Goal: Transaction & Acquisition: Purchase product/service

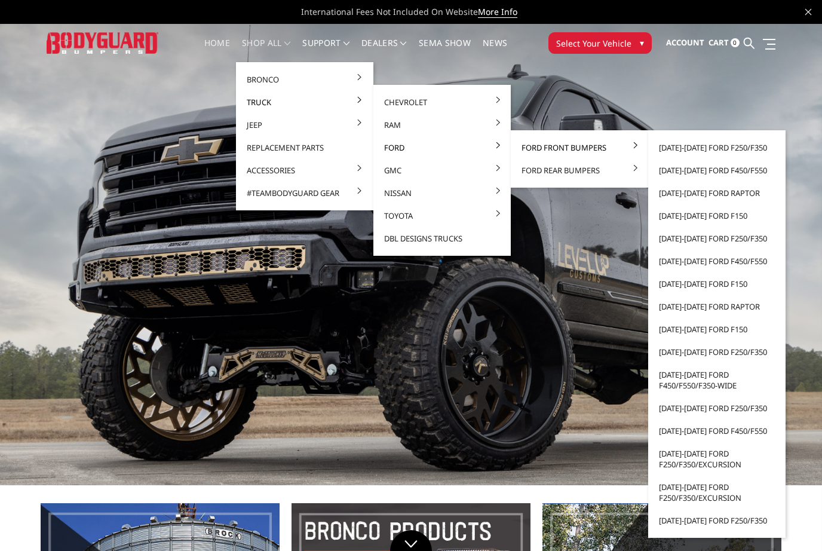
click at [526, 149] on link "Ford Front Bumpers" at bounding box center [579, 147] width 128 height 23
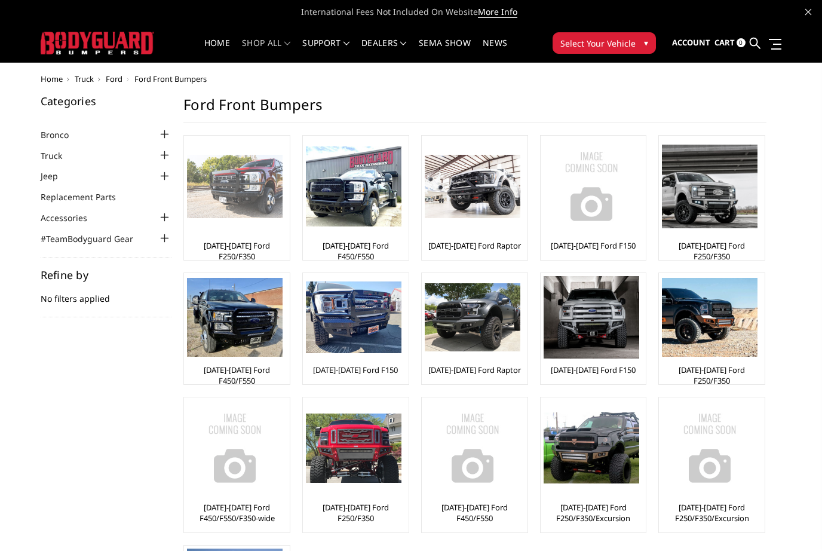
click at [258, 211] on img at bounding box center [235, 187] width 96 height 64
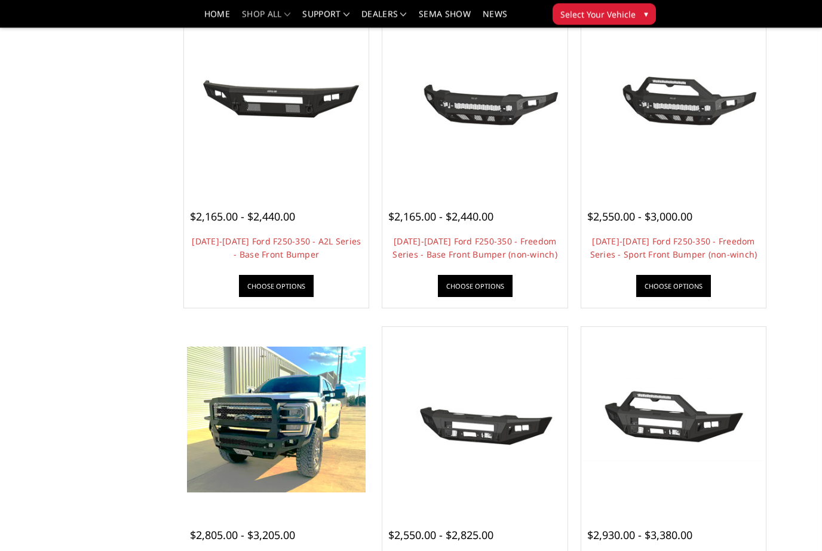
scroll to position [468, 0]
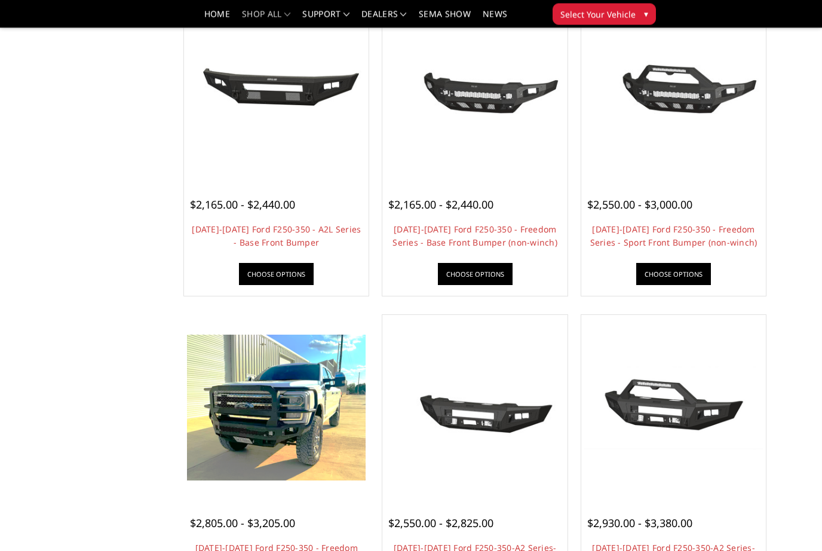
click at [234, 419] on img at bounding box center [276, 408] width 179 height 146
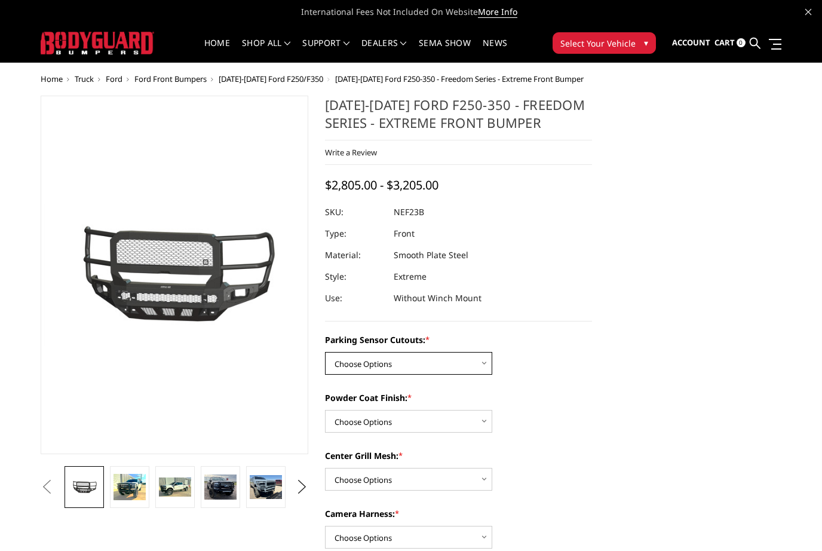
select select "2583"
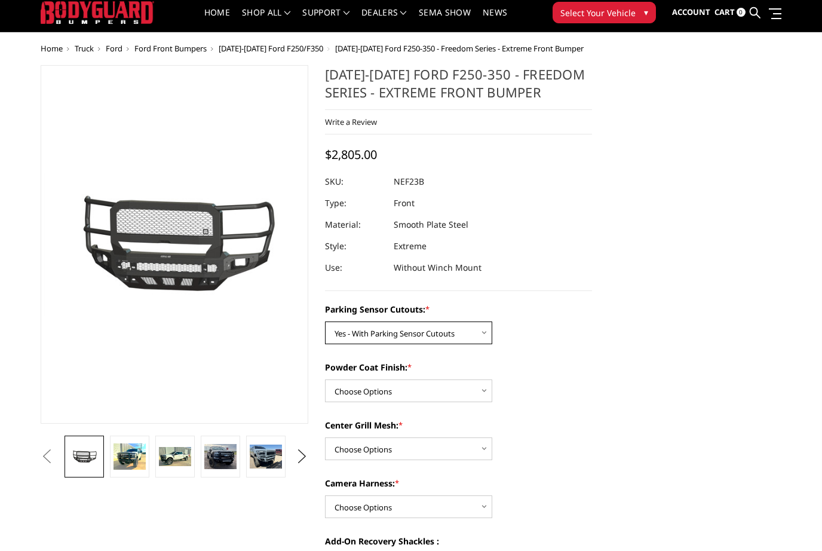
scroll to position [34, 0]
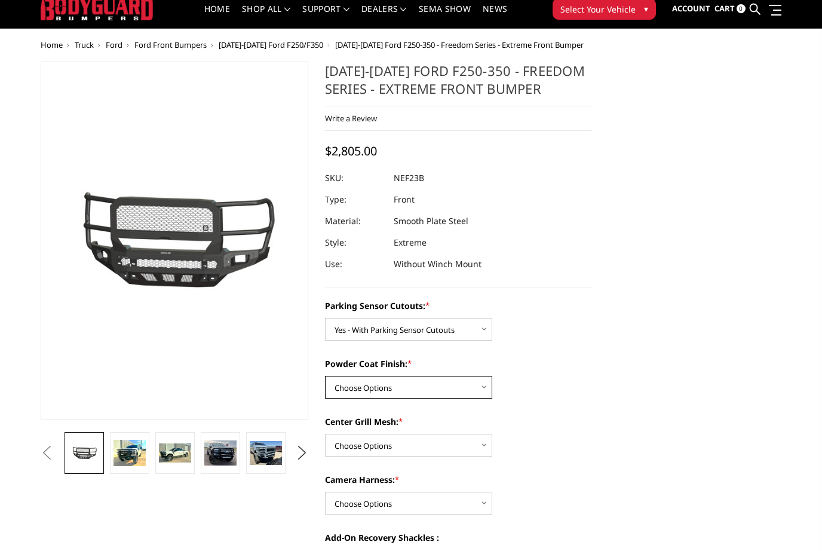
select select "2585"
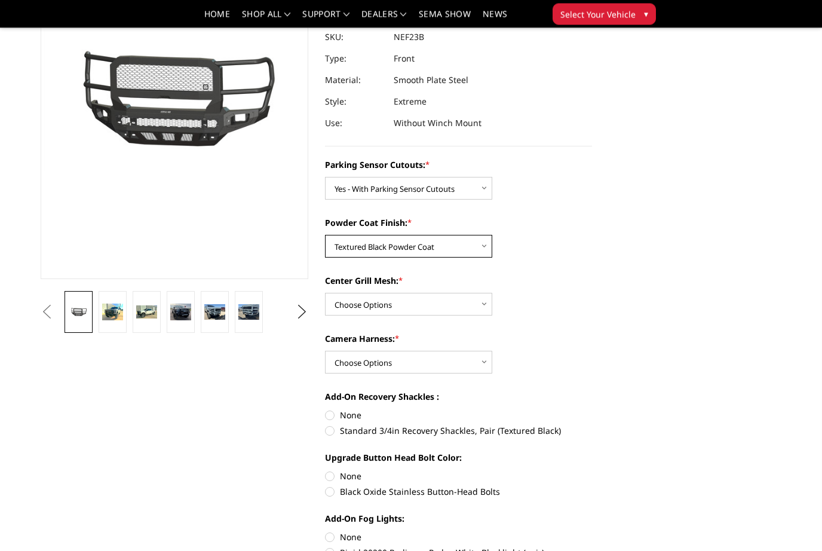
scroll to position [140, 0]
select select "2586"
select select "2589"
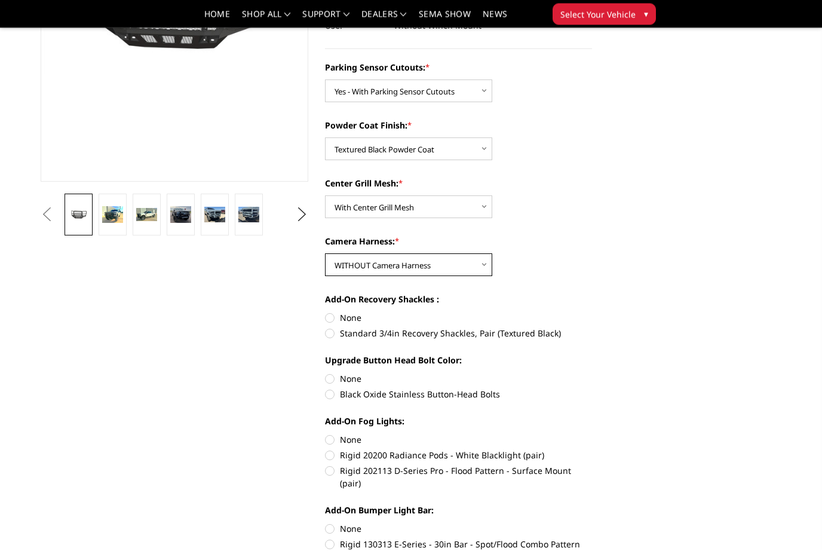
scroll to position [246, 0]
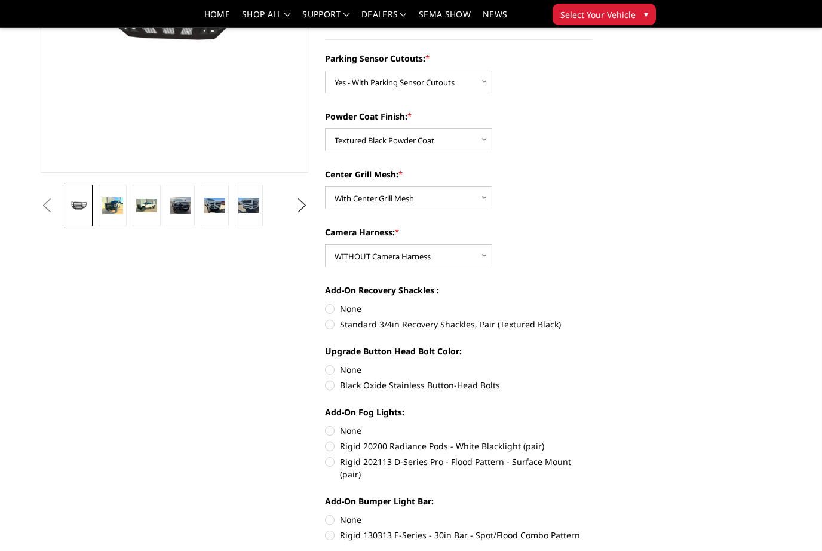
click at [328, 325] on label "Standard 3/4in Recovery Shackles, Pair (Textured Black)" at bounding box center [459, 324] width 268 height 13
click at [592, 303] on input "Standard 3/4in Recovery Shackles, Pair (Textured Black)" at bounding box center [592, 302] width 1 height 1
radio input "true"
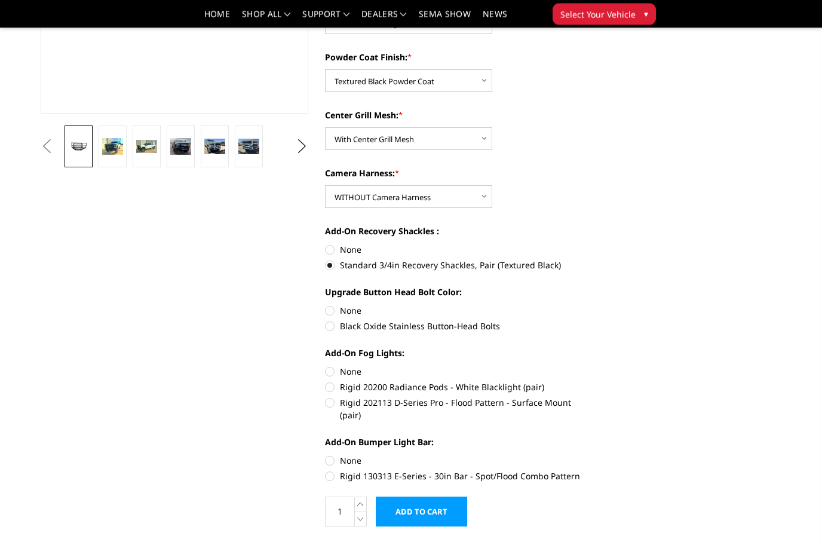
scroll to position [306, 0]
click at [330, 402] on label "Rigid 202113 D-Series Pro - Flood Pattern - Surface Mount (pair)" at bounding box center [459, 407] width 268 height 25
click at [592, 380] on input "Rigid 202113 D-Series Pro - Flood Pattern - Surface Mount (pair)" at bounding box center [592, 380] width 1 height 1
radio input "true"
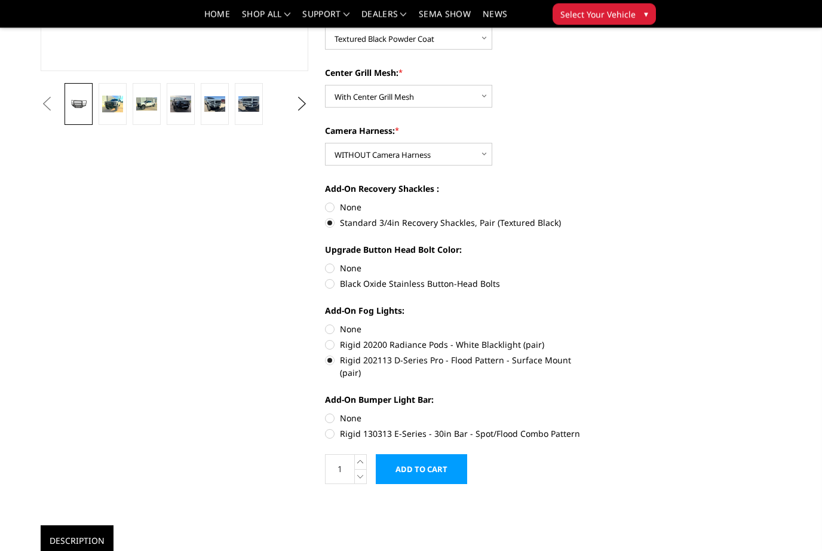
scroll to position [348, 0]
click at [330, 411] on label "None" at bounding box center [459, 417] width 268 height 13
click at [325, 411] on input "None" at bounding box center [325, 411] width 1 height 1
radio input "true"
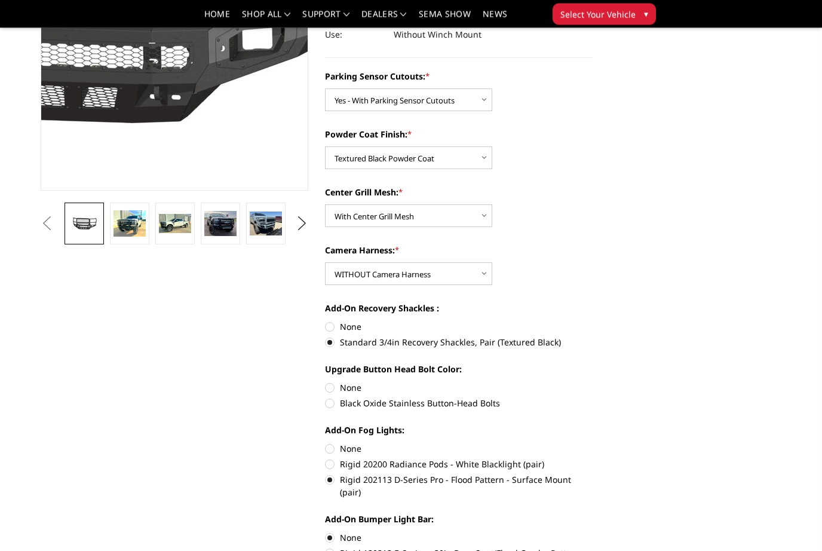
scroll to position [250, 0]
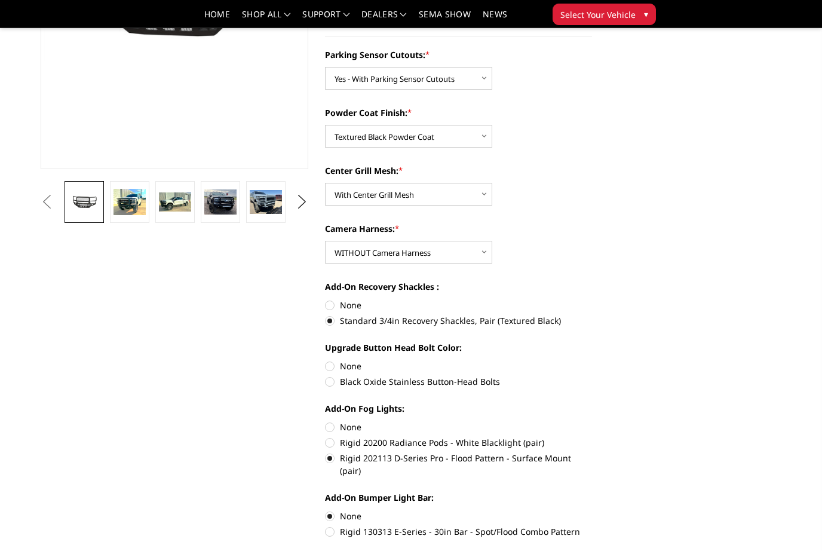
click at [330, 459] on label "Rigid 202113 D-Series Pro - Flood Pattern - Surface Mount (pair)" at bounding box center [459, 463] width 268 height 25
click at [592, 437] on input "Rigid 202113 D-Series Pro - Flood Pattern - Surface Mount (pair)" at bounding box center [592, 436] width 1 height 1
click at [328, 427] on label "None" at bounding box center [459, 426] width 268 height 13
click at [325, 421] on input "None" at bounding box center [325, 420] width 1 height 1
radio input "true"
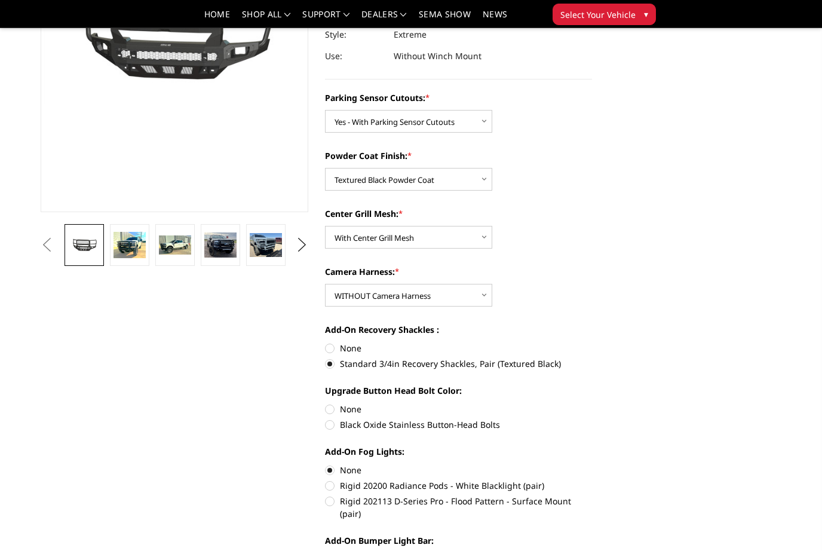
scroll to position [216, 0]
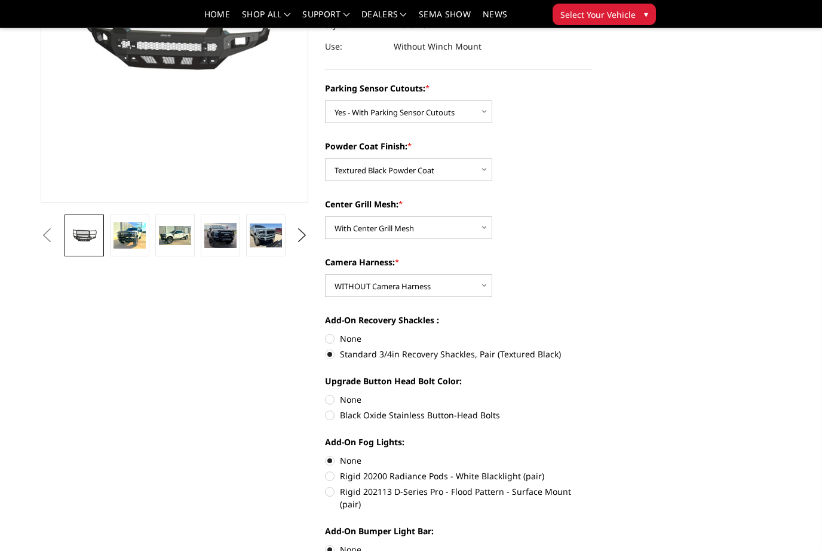
click at [328, 491] on label "Rigid 202113 D-Series Pro - Flood Pattern - Surface Mount (pair)" at bounding box center [459, 497] width 268 height 25
click at [592, 470] on input "Rigid 202113 D-Series Pro - Flood Pattern - Surface Mount (pair)" at bounding box center [592, 469] width 1 height 1
radio input "true"
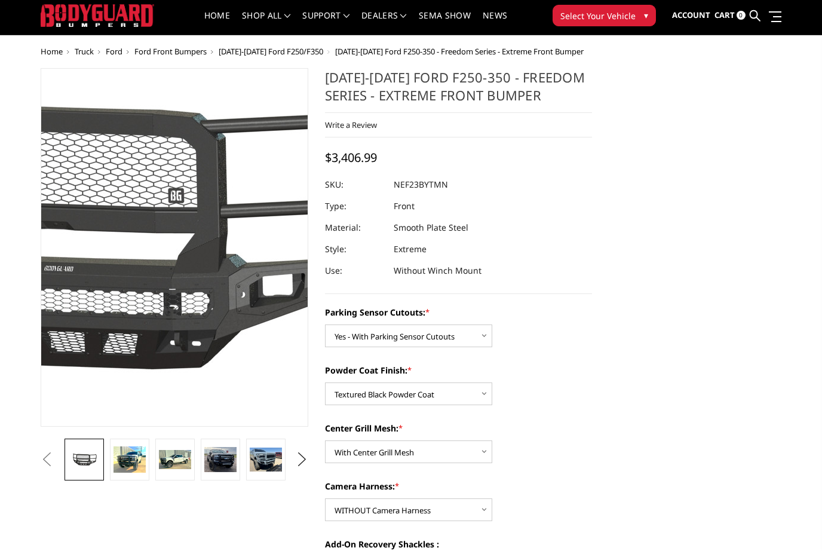
scroll to position [19, 0]
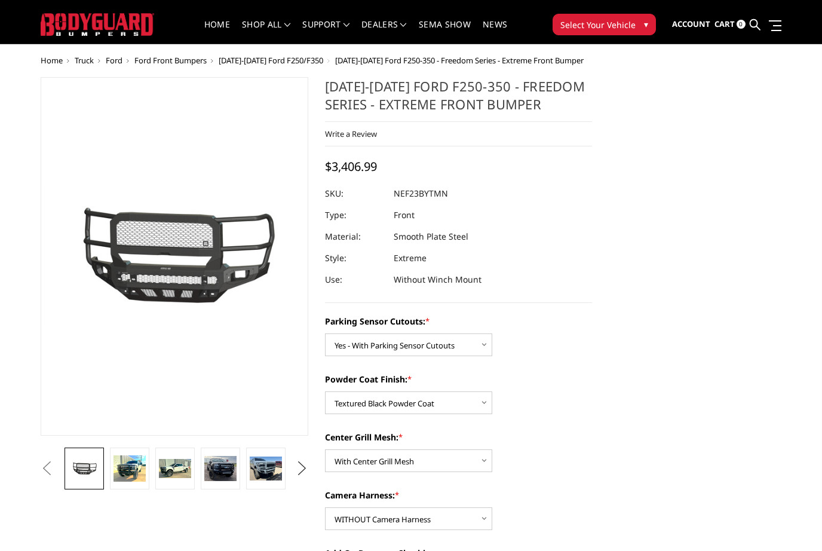
click at [302, 469] on button "Next" at bounding box center [302, 468] width 18 height 18
click at [122, 466] on img at bounding box center [129, 468] width 32 height 19
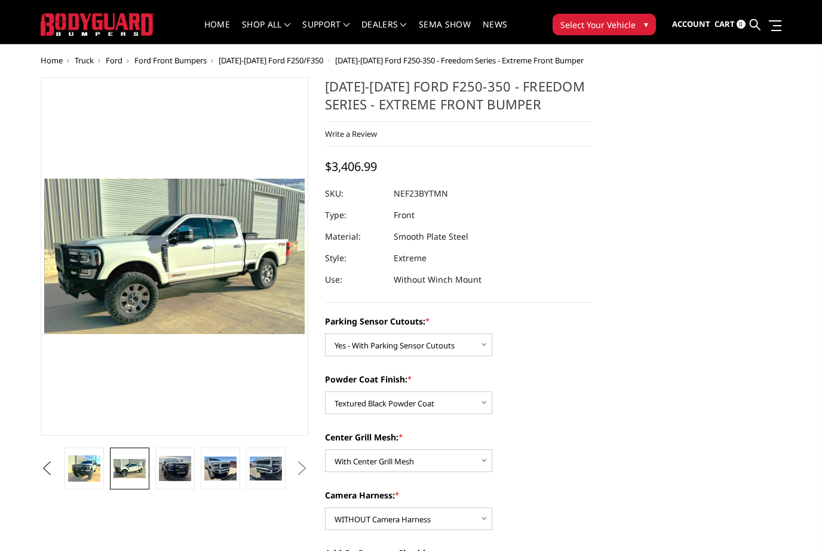
click at [56, 465] on button "Previous" at bounding box center [47, 468] width 18 height 18
click at [127, 472] on img at bounding box center [129, 468] width 32 height 26
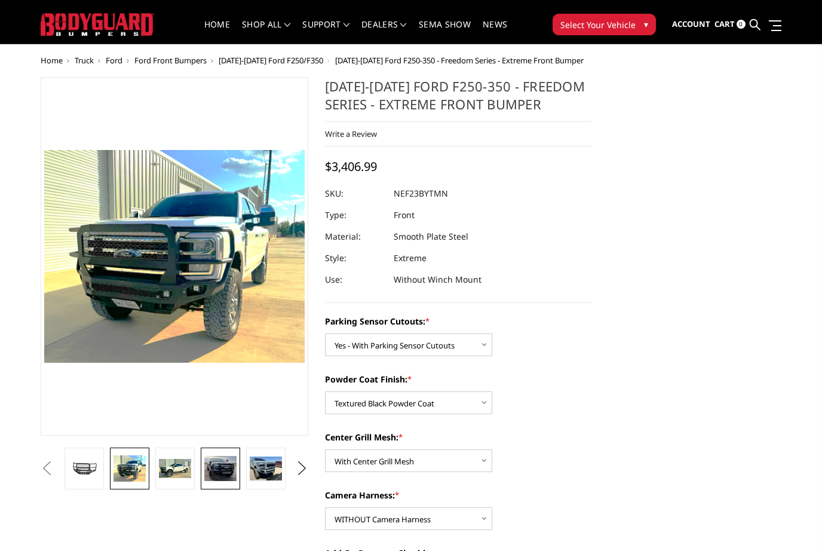
click at [225, 467] on img at bounding box center [220, 468] width 32 height 25
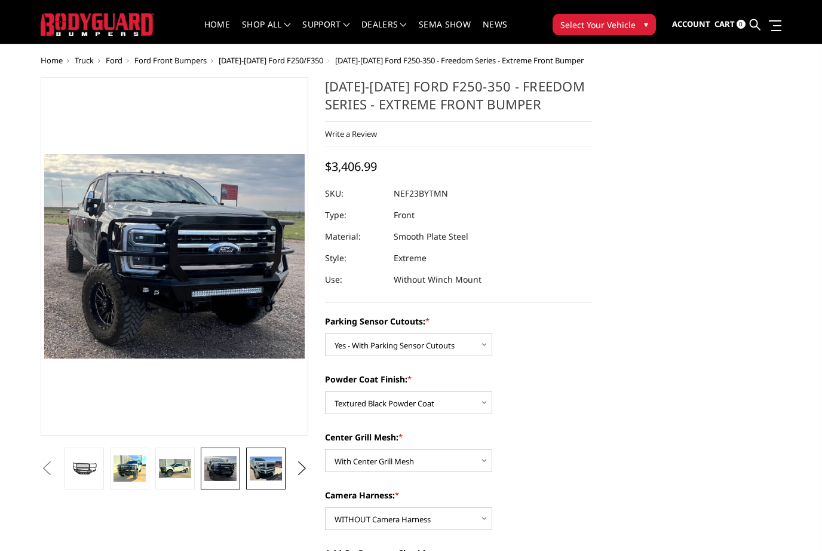
click at [269, 469] on img at bounding box center [266, 468] width 32 height 24
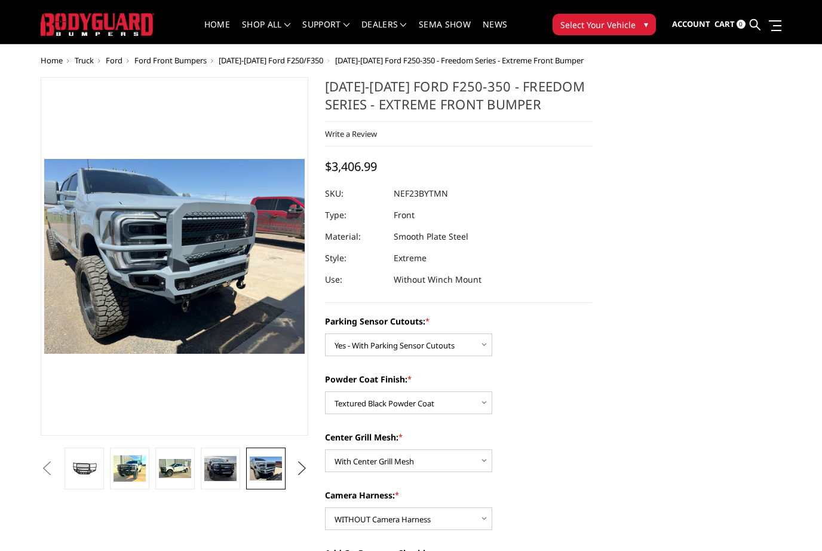
click at [300, 470] on button "Next" at bounding box center [302, 468] width 18 height 18
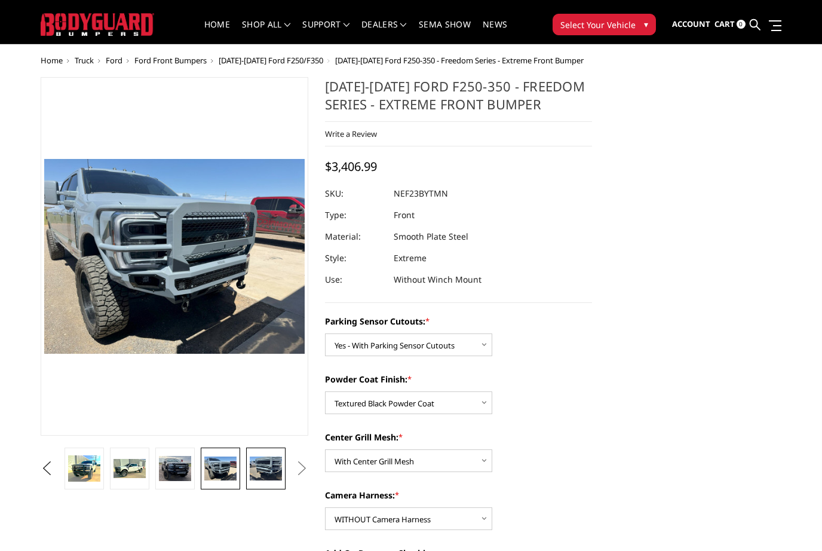
click at [268, 471] on img at bounding box center [266, 468] width 32 height 24
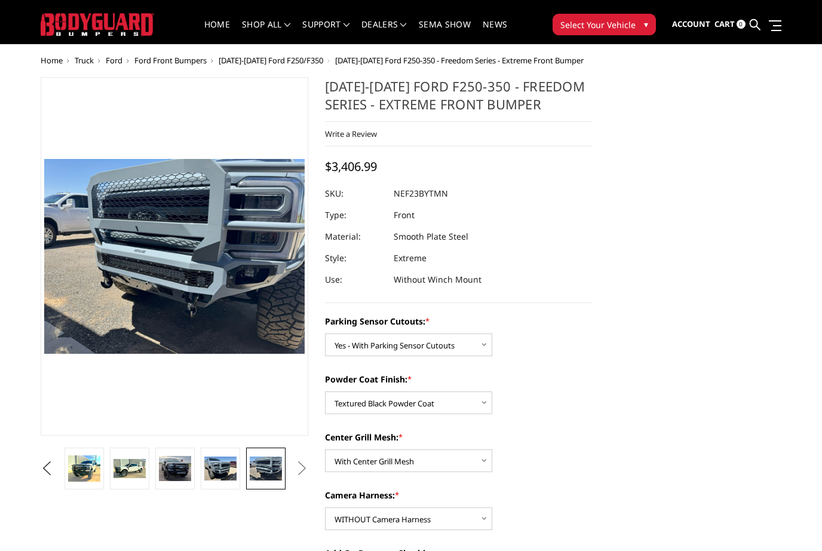
click at [303, 472] on button "Next" at bounding box center [302, 468] width 18 height 18
click at [216, 476] on img at bounding box center [220, 468] width 32 height 24
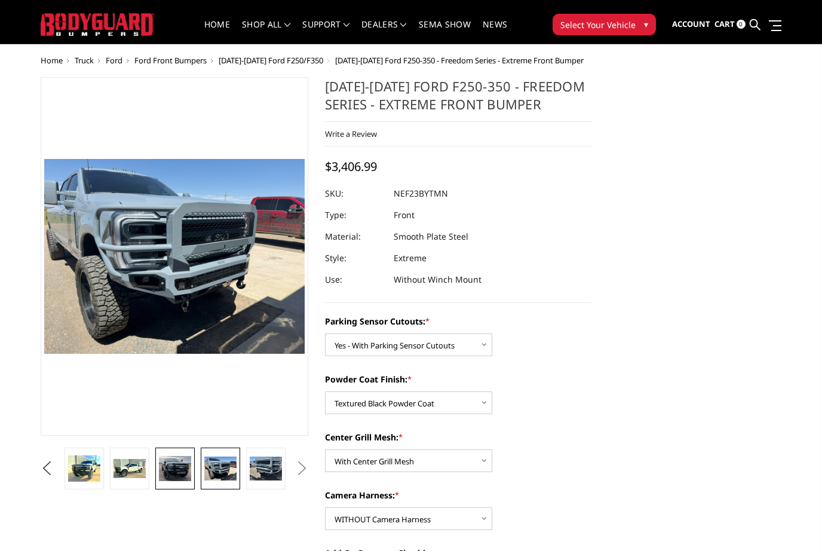
click at [177, 473] on img at bounding box center [175, 468] width 32 height 25
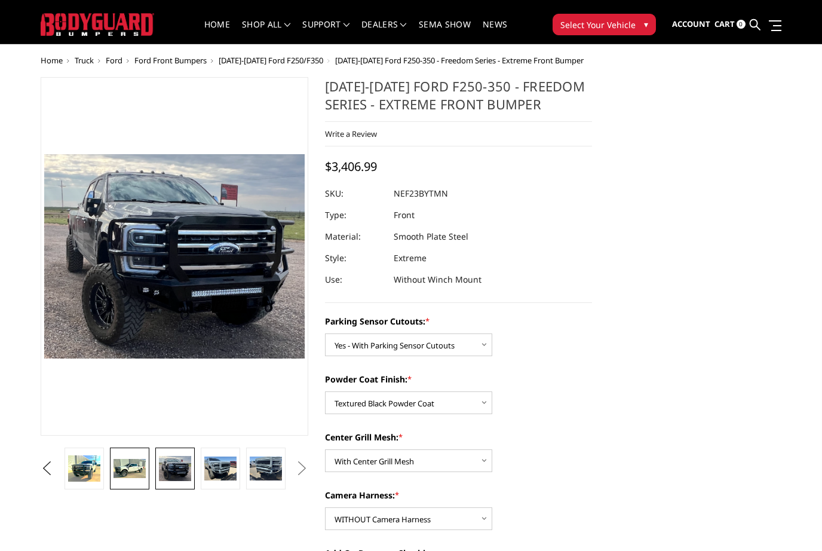
click at [134, 468] on img at bounding box center [129, 468] width 32 height 19
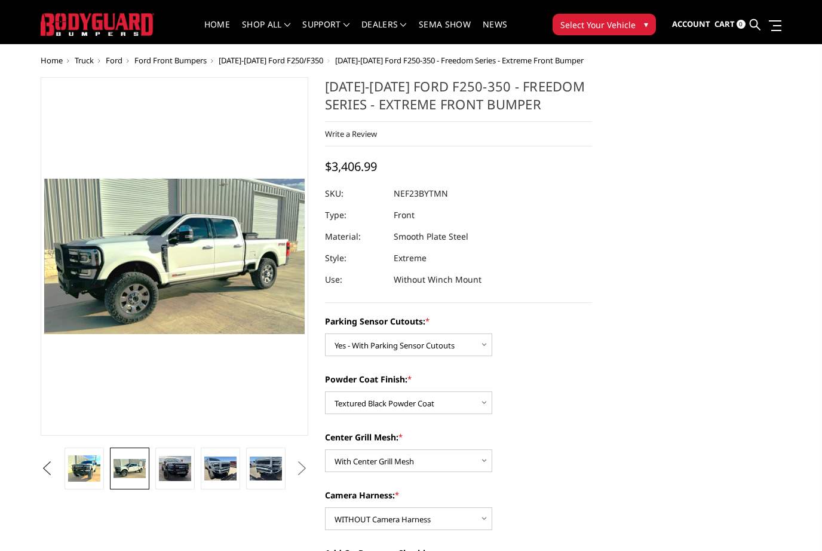
click at [56, 468] on button "Previous" at bounding box center [47, 468] width 18 height 18
click at [127, 476] on img at bounding box center [129, 468] width 32 height 26
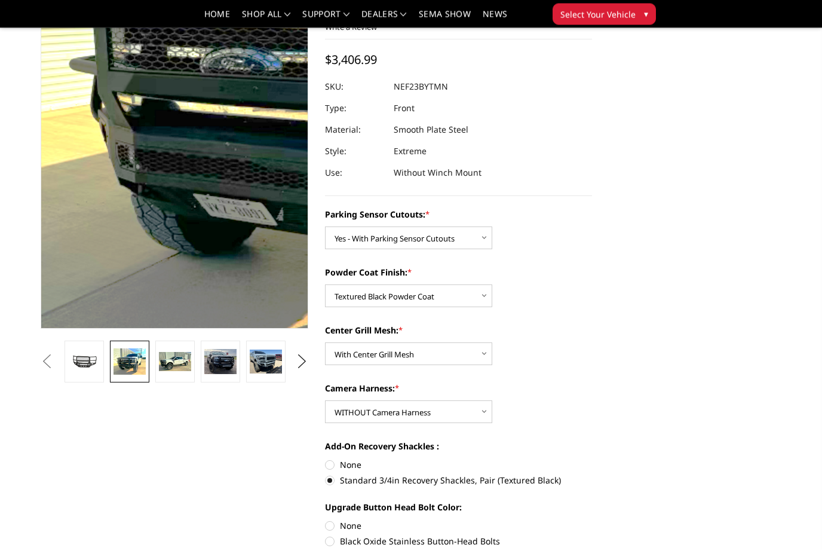
scroll to position [90, 0]
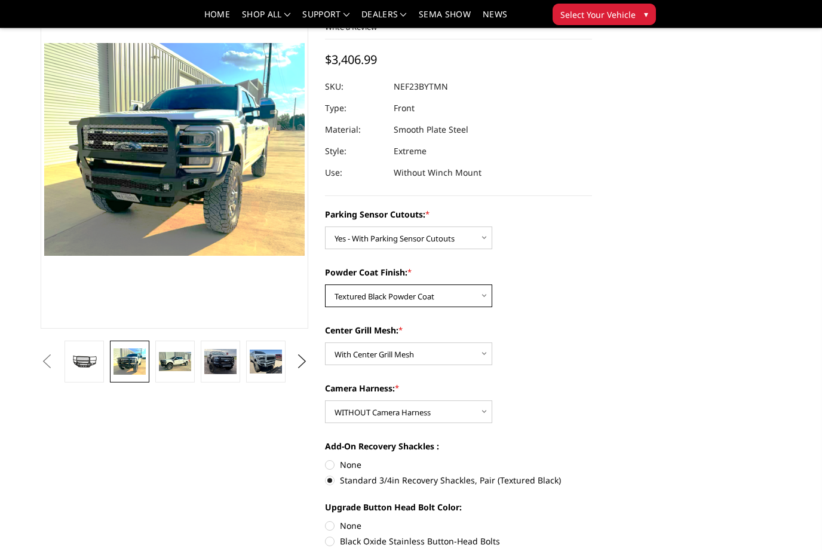
select select "2584"
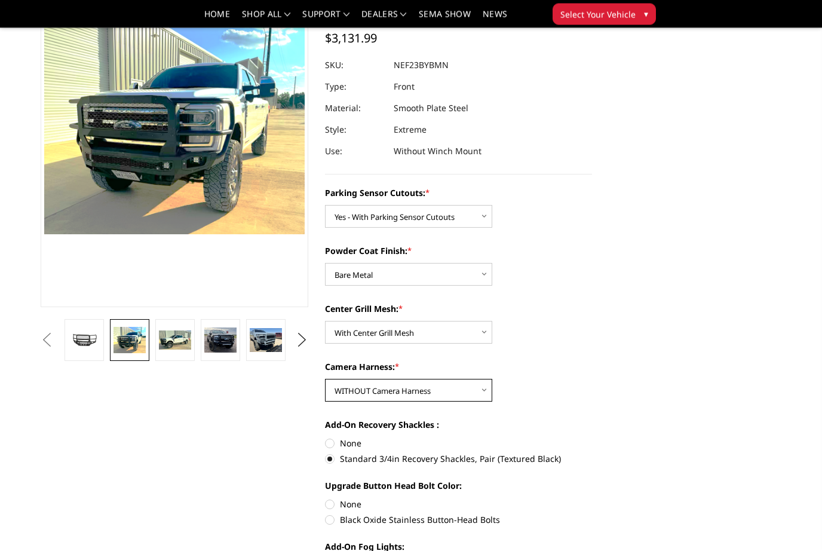
scroll to position [112, 0]
select select "2588"
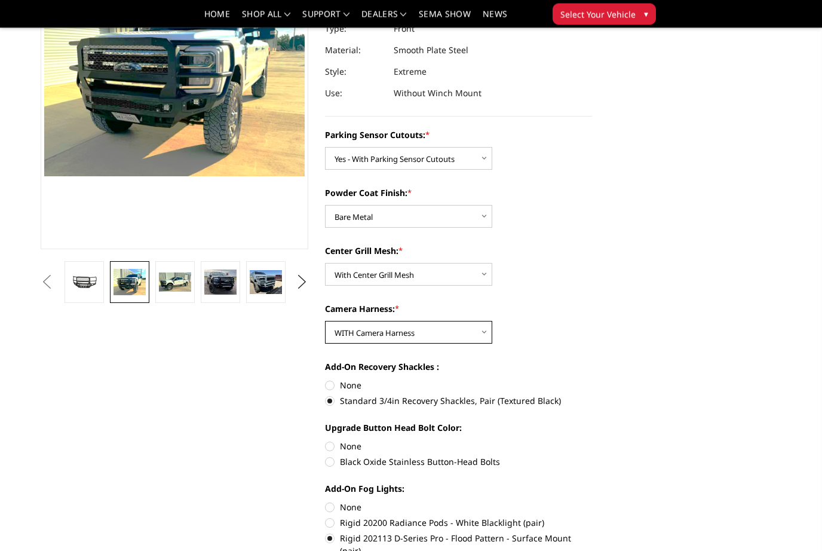
scroll to position [170, 0]
click at [328, 540] on label "Rigid 202113 D-Series Pro - Flood Pattern - Surface Mount (pair)" at bounding box center [459, 544] width 268 height 25
click at [592, 517] on input "Rigid 202113 D-Series Pro - Flood Pattern - Surface Mount (pair)" at bounding box center [592, 516] width 1 height 1
click at [328, 507] on label "None" at bounding box center [459, 506] width 268 height 13
click at [325, 501] on input "None" at bounding box center [325, 500] width 1 height 1
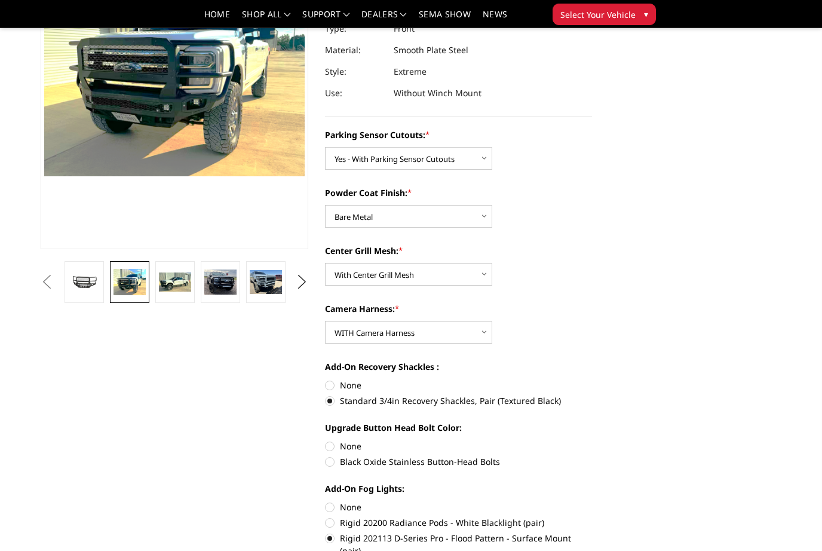
radio input "true"
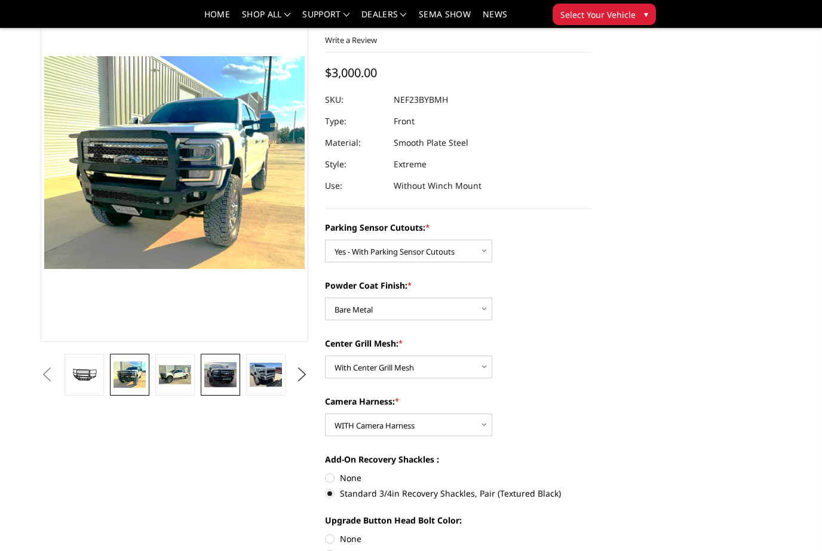
scroll to position [74, 0]
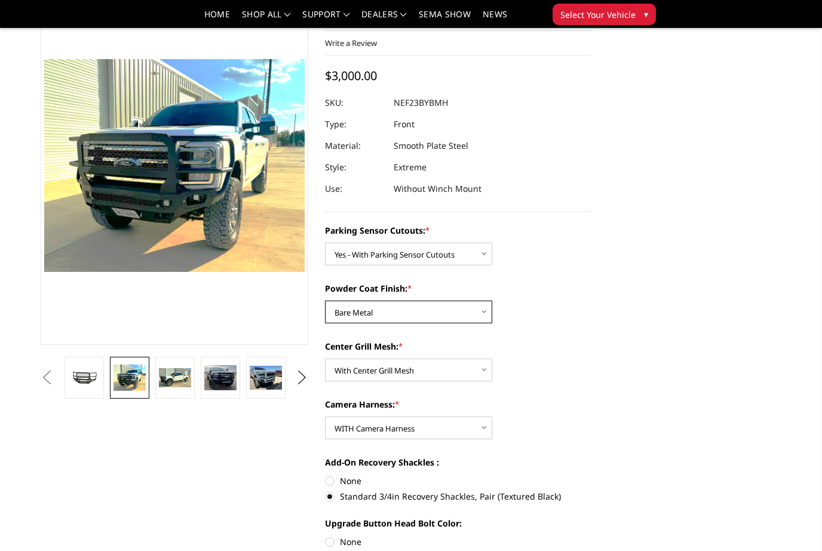
select select "2585"
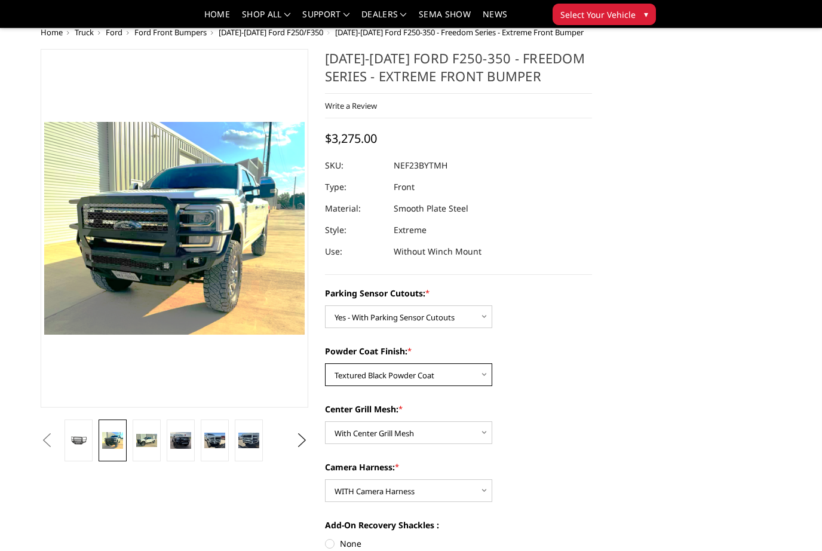
scroll to position [0, 0]
